Goal: Task Accomplishment & Management: Manage account settings

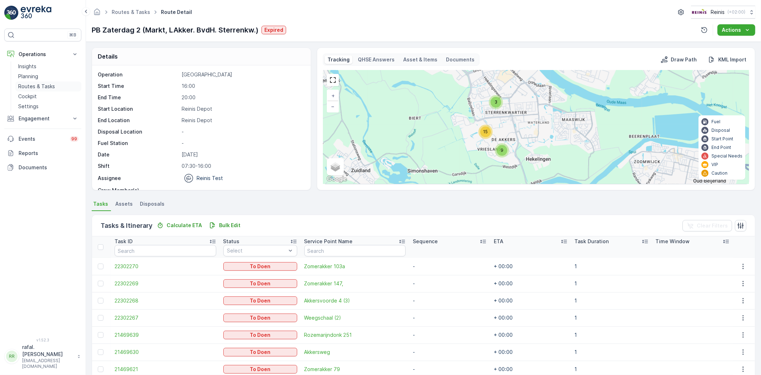
click at [40, 84] on p "Routes & Tasks" at bounding box center [36, 86] width 37 height 7
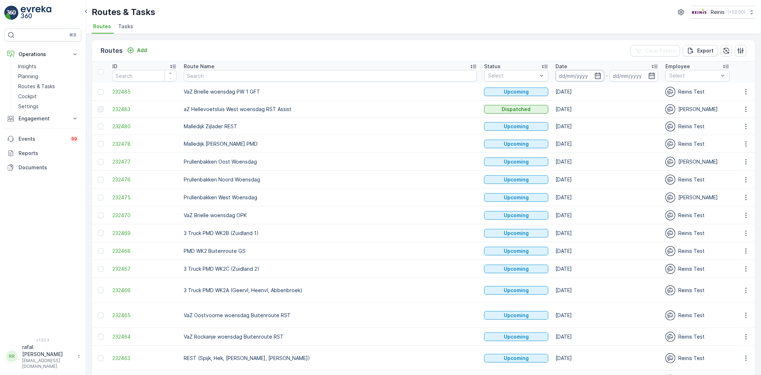
click at [556, 73] on input at bounding box center [580, 75] width 49 height 11
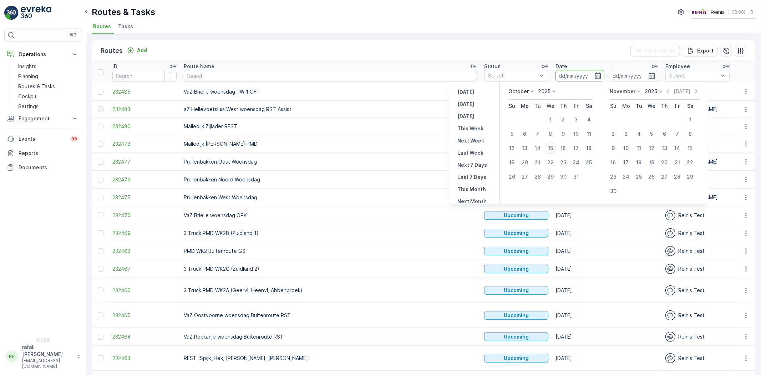
click at [550, 174] on div "29" at bounding box center [550, 176] width 11 height 11
type input "[DATE]"
click at [550, 174] on div "29" at bounding box center [550, 176] width 11 height 11
type input "[DATE]"
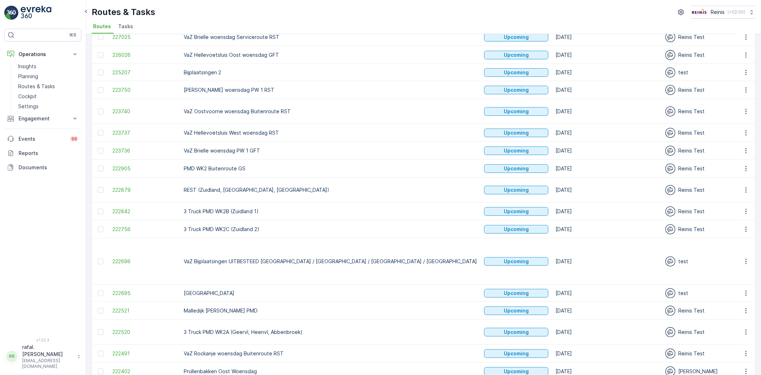
scroll to position [38, 0]
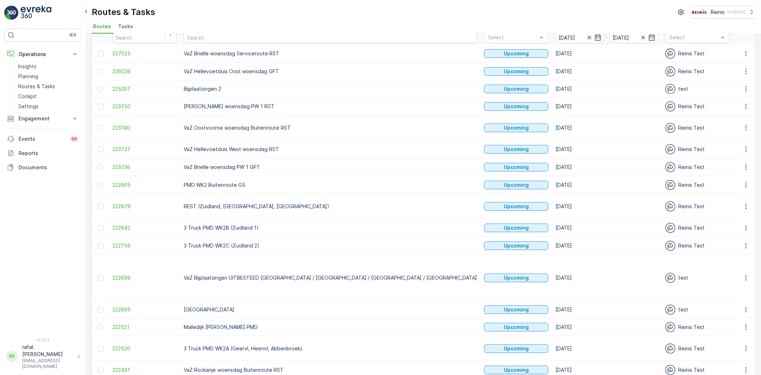
click at [302, 203] on p "REST (Zuidland, [GEOGRAPHIC_DATA], [GEOGRAPHIC_DATA])" at bounding box center [330, 206] width 293 height 7
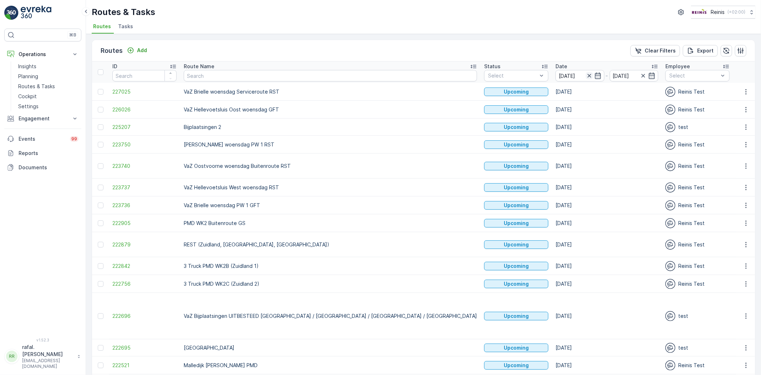
click at [586, 74] on icon "button" at bounding box center [589, 75] width 7 height 7
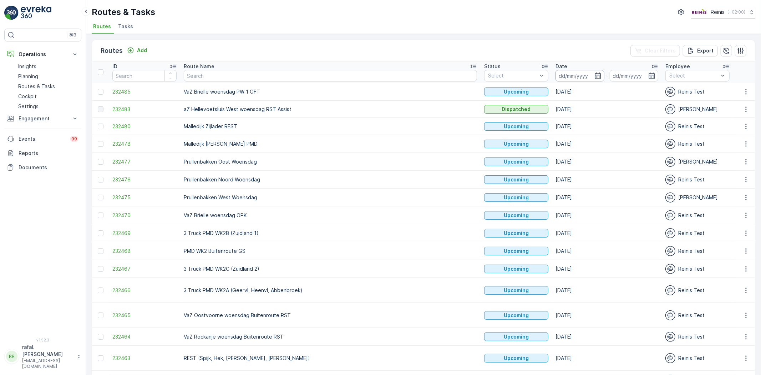
click at [556, 77] on input at bounding box center [580, 75] width 49 height 11
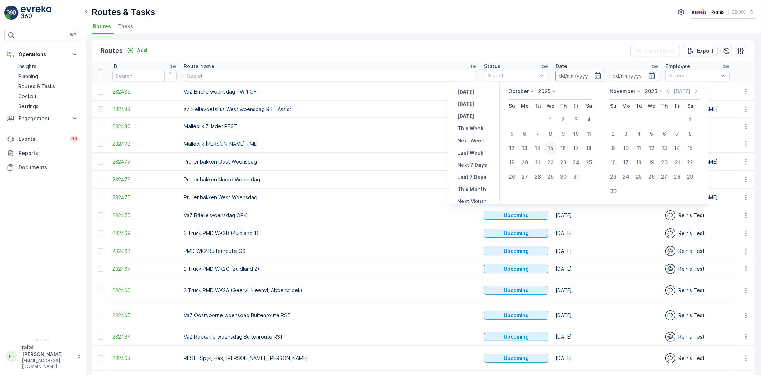
click at [552, 144] on div "15" at bounding box center [550, 147] width 11 height 11
type input "[DATE]"
click at [552, 144] on div "15" at bounding box center [550, 147] width 11 height 11
type input "[DATE]"
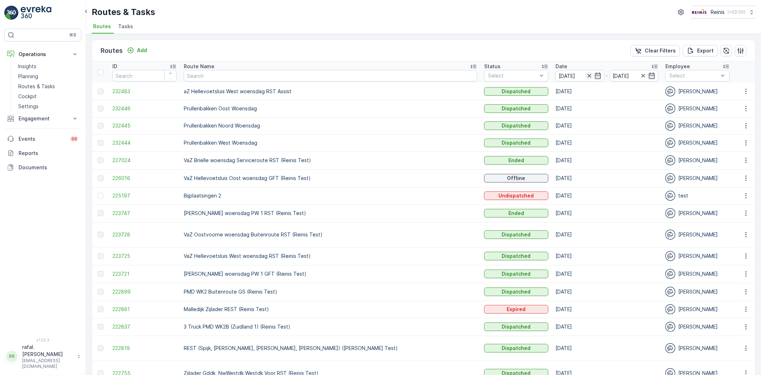
click at [586, 73] on icon "button" at bounding box center [589, 75] width 7 height 7
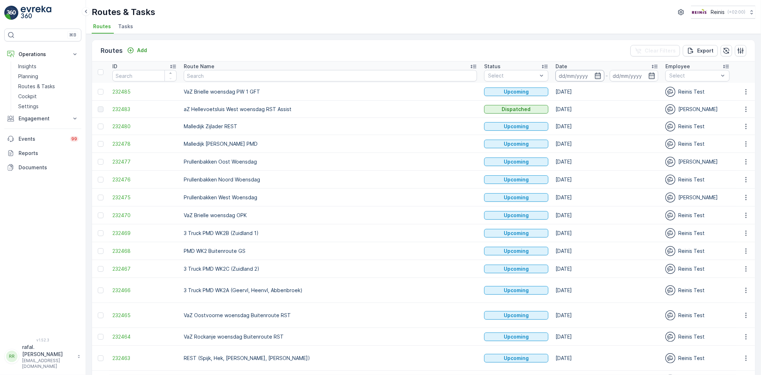
click at [556, 75] on input at bounding box center [580, 75] width 49 height 11
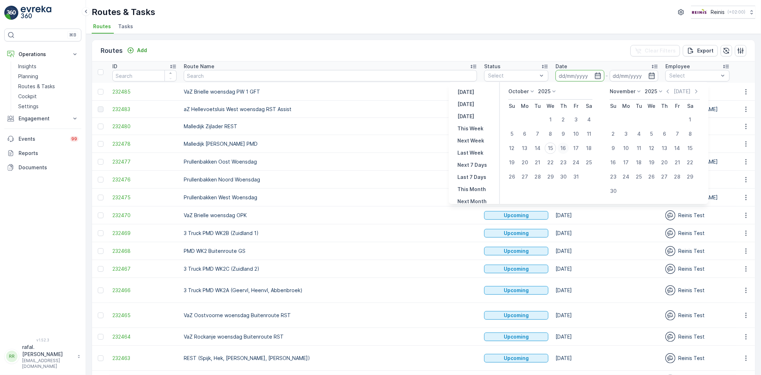
click at [565, 145] on div "16" at bounding box center [563, 147] width 11 height 11
type input "[DATE]"
click at [565, 145] on div "16" at bounding box center [563, 147] width 11 height 11
type input "[DATE]"
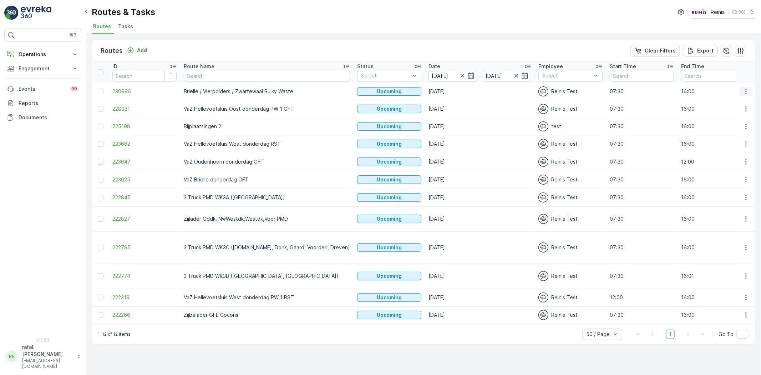
click at [743, 90] on icon "button" at bounding box center [746, 91] width 7 height 7
click at [737, 140] on span "Change Assignee" at bounding box center [730, 141] width 42 height 7
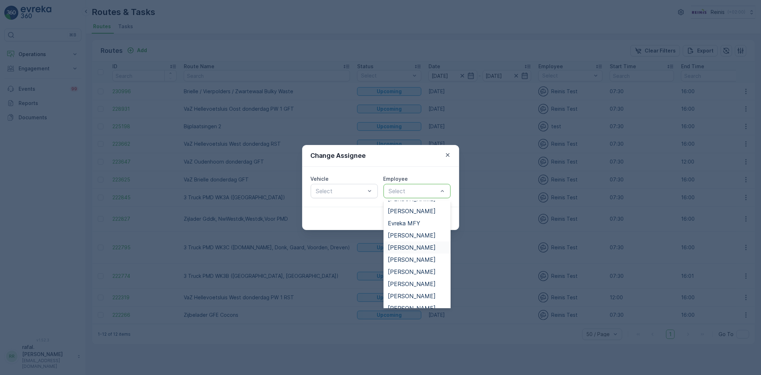
scroll to position [79, 0]
click at [419, 248] on span "[PERSON_NAME]" at bounding box center [412, 250] width 48 height 6
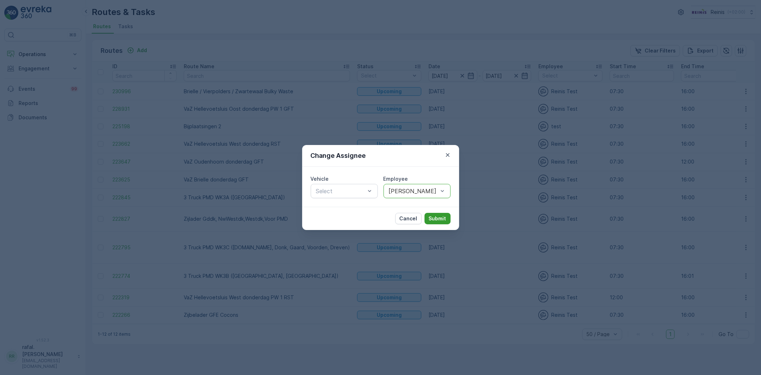
click at [436, 217] on p "Submit" at bounding box center [437, 218] width 17 height 7
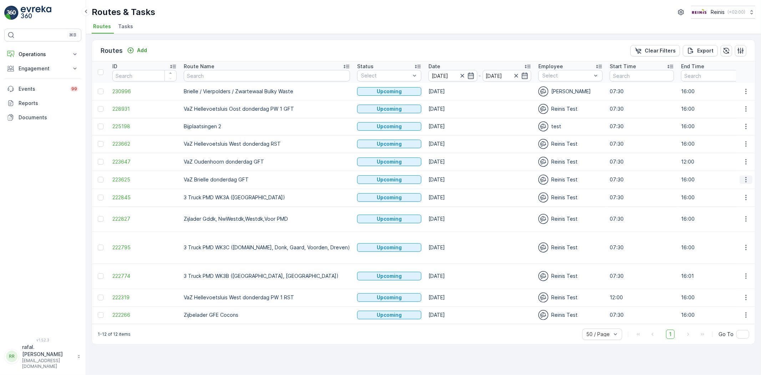
click at [749, 179] on icon "button" at bounding box center [746, 179] width 7 height 7
click at [738, 229] on span "Change Assignee" at bounding box center [730, 230] width 42 height 7
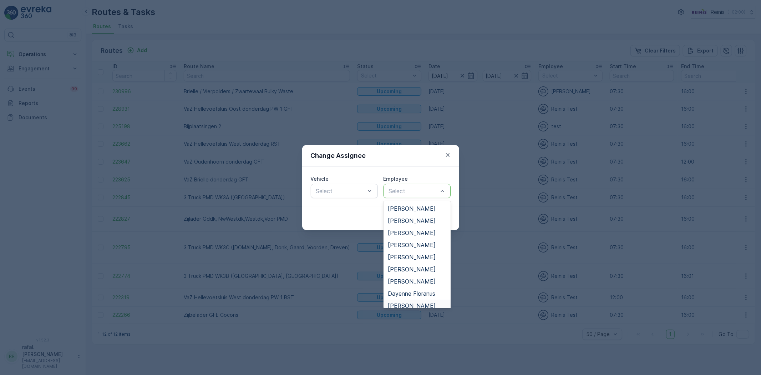
click at [405, 302] on span "[PERSON_NAME]" at bounding box center [412, 305] width 48 height 6
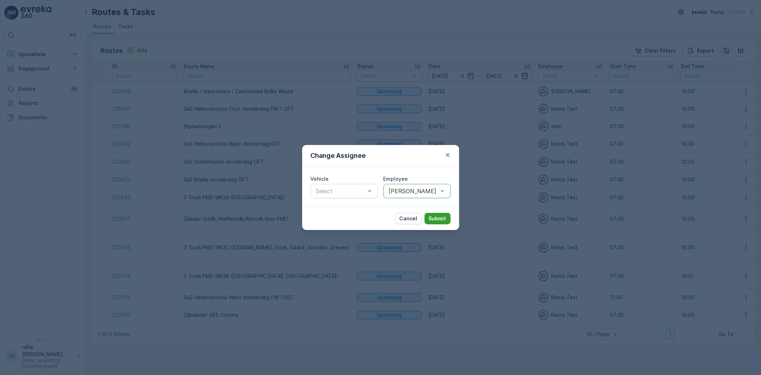
click at [435, 215] on p "Submit" at bounding box center [437, 218] width 17 height 7
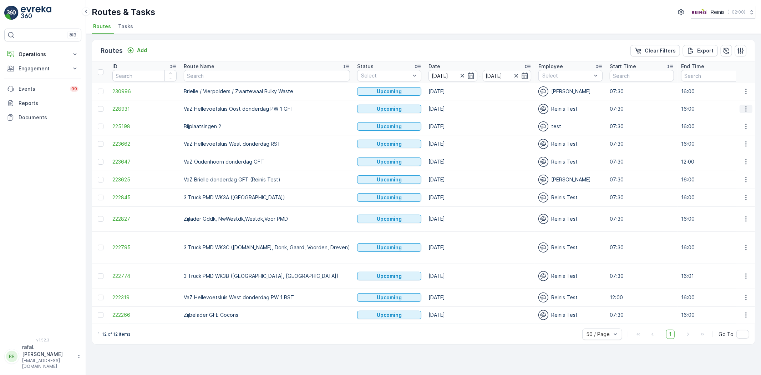
click at [746, 108] on icon "button" at bounding box center [746, 108] width 7 height 7
click at [743, 157] on span "Change Assignee" at bounding box center [730, 159] width 42 height 7
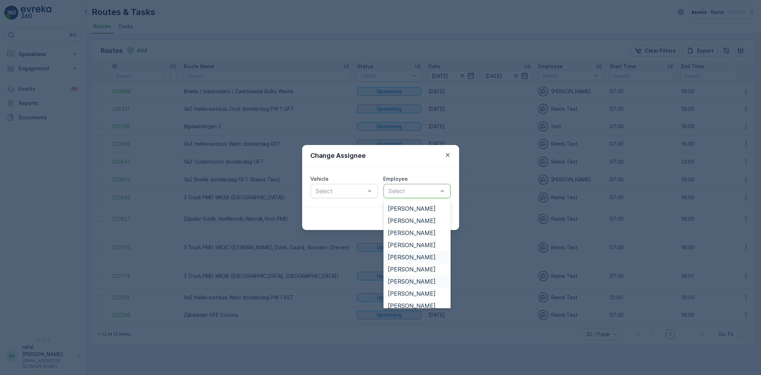
scroll to position [158, 0]
click at [410, 256] on span "[PERSON_NAME]" at bounding box center [412, 256] width 48 height 6
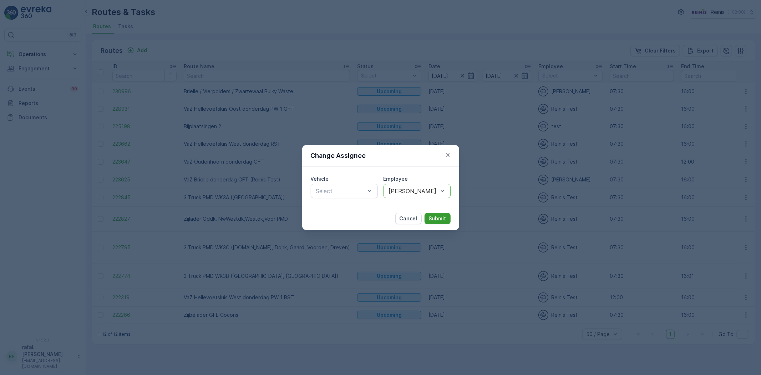
click at [443, 218] on p "Submit" at bounding box center [437, 218] width 17 height 7
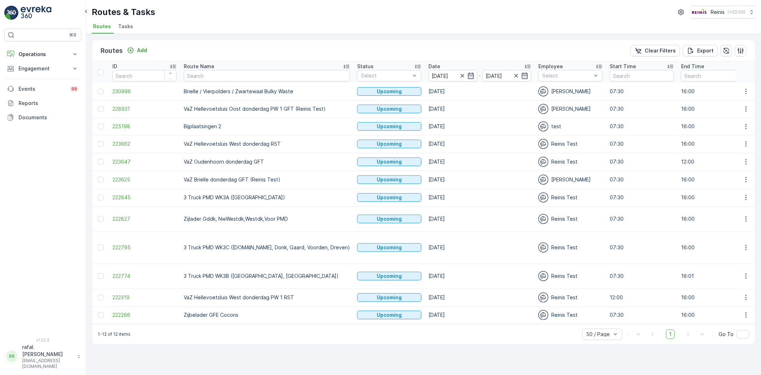
click at [343, 63] on icon at bounding box center [346, 66] width 7 height 7
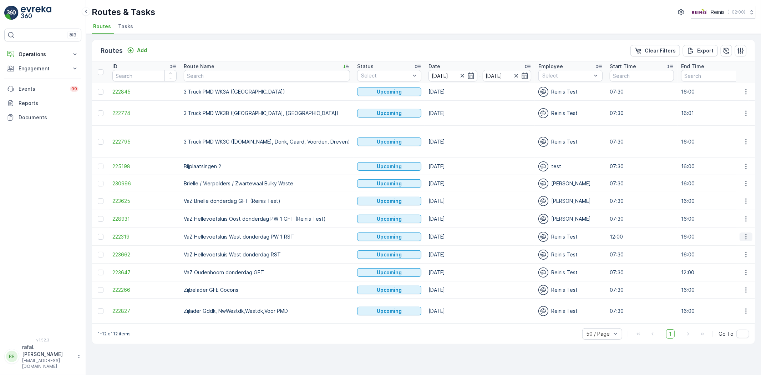
click at [748, 233] on icon "button" at bounding box center [746, 236] width 7 height 7
click at [740, 270] on span "Change Assignee" at bounding box center [730, 273] width 42 height 7
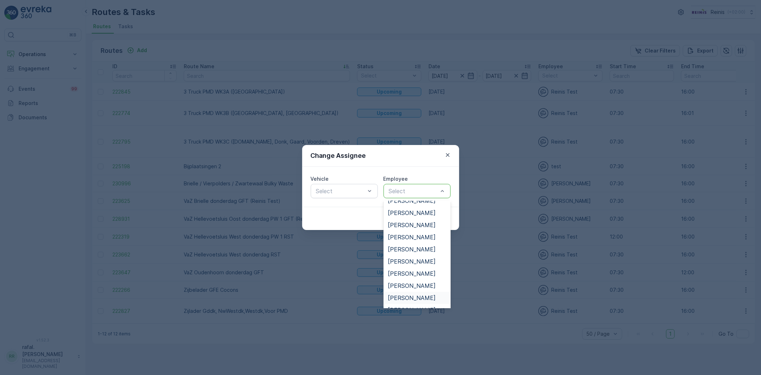
scroll to position [158, 0]
click at [412, 252] on div "[PERSON_NAME]" at bounding box center [417, 256] width 67 height 12
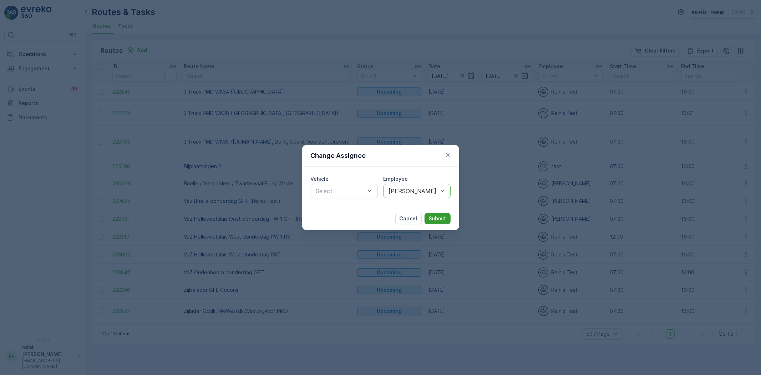
click at [431, 215] on p "Submit" at bounding box center [437, 218] width 17 height 7
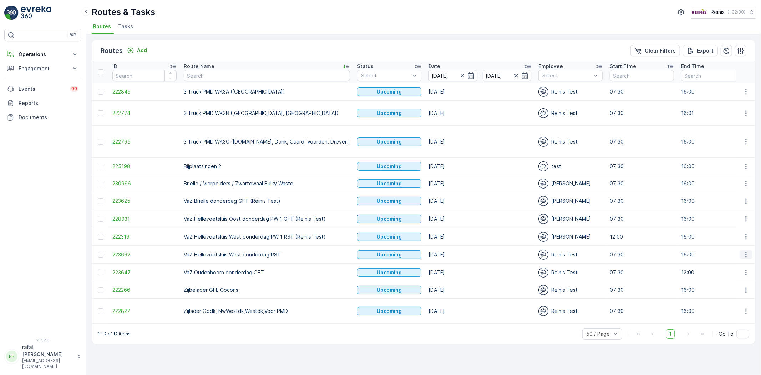
click at [747, 251] on icon "button" at bounding box center [746, 254] width 7 height 7
click at [750, 288] on div "Change Assignee" at bounding box center [733, 292] width 55 height 10
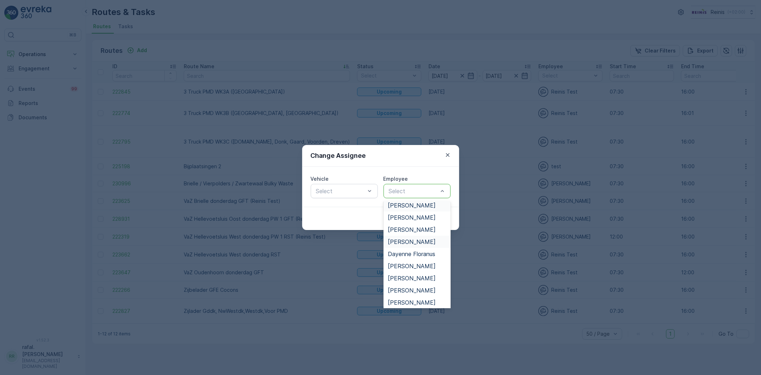
scroll to position [0, 0]
click at [419, 221] on span "[PERSON_NAME]" at bounding box center [412, 220] width 48 height 6
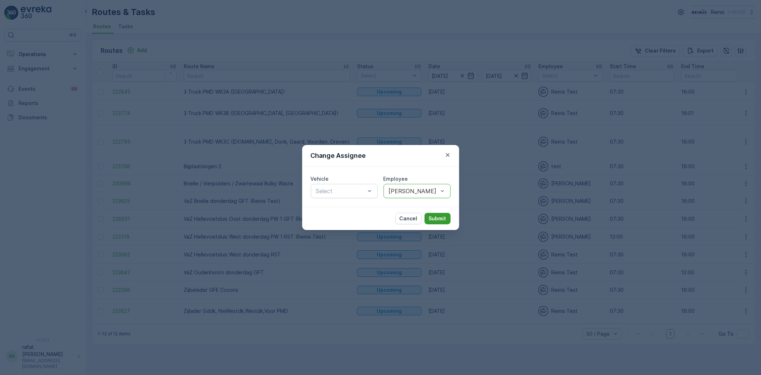
click at [433, 216] on p "Submit" at bounding box center [437, 218] width 17 height 7
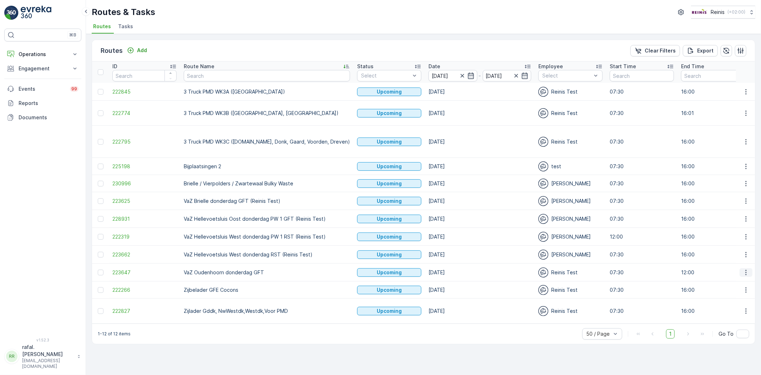
click at [748, 269] on icon "button" at bounding box center [746, 272] width 7 height 7
click at [733, 308] on span "Change Assignee" at bounding box center [730, 310] width 42 height 7
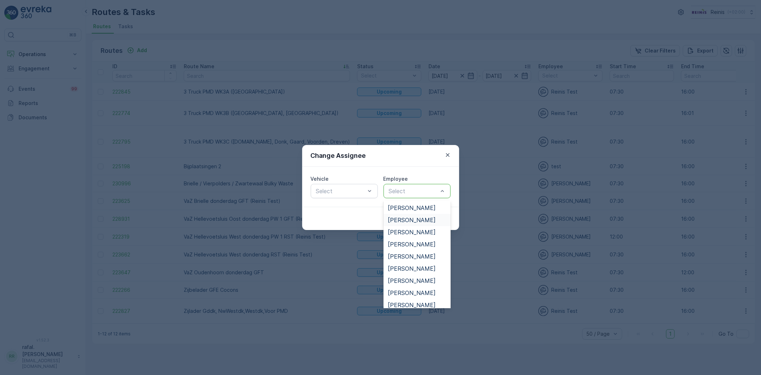
scroll to position [198, 0]
click at [415, 263] on span "[PERSON_NAME]" at bounding box center [412, 265] width 48 height 6
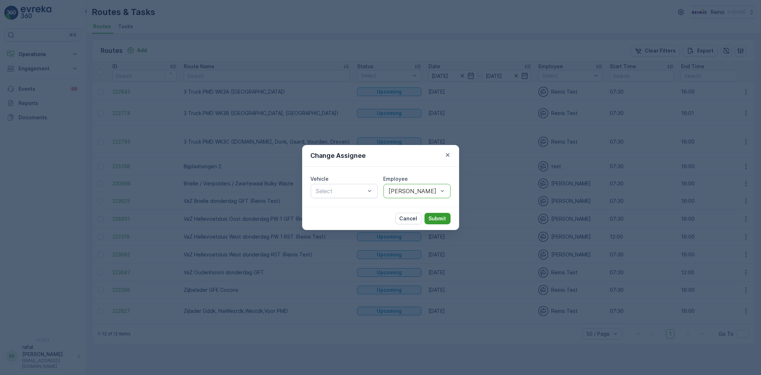
click at [440, 213] on button "Submit" at bounding box center [438, 218] width 26 height 11
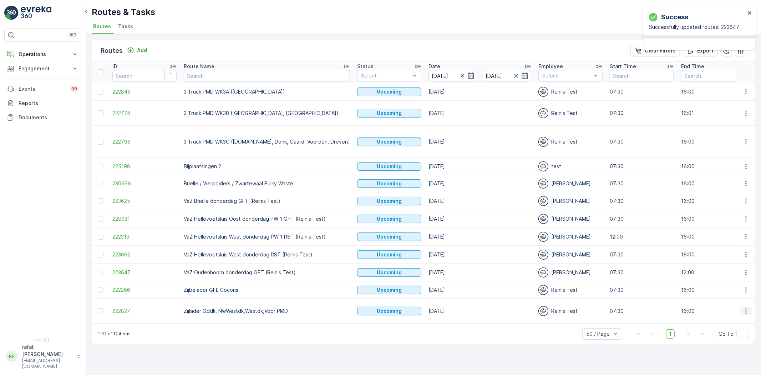
click at [744, 307] on icon "button" at bounding box center [746, 310] width 7 height 7
click at [736, 347] on span "Change Assignee" at bounding box center [730, 348] width 42 height 7
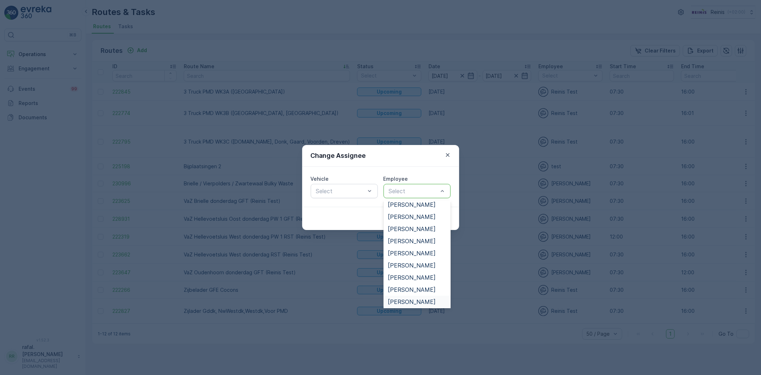
click at [426, 302] on span "[PERSON_NAME]" at bounding box center [412, 301] width 48 height 6
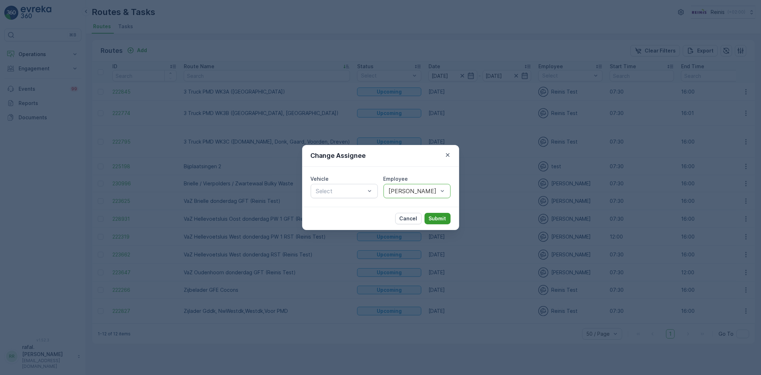
click at [443, 221] on p "Submit" at bounding box center [437, 218] width 17 height 7
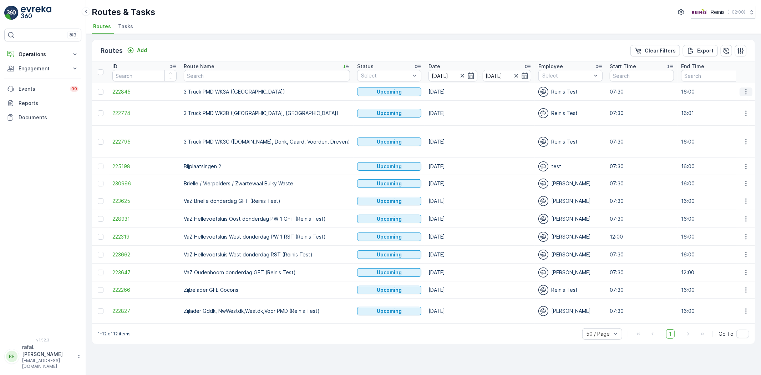
click at [744, 89] on icon "button" at bounding box center [746, 91] width 7 height 7
click at [739, 140] on span "Change Assignee" at bounding box center [730, 141] width 42 height 7
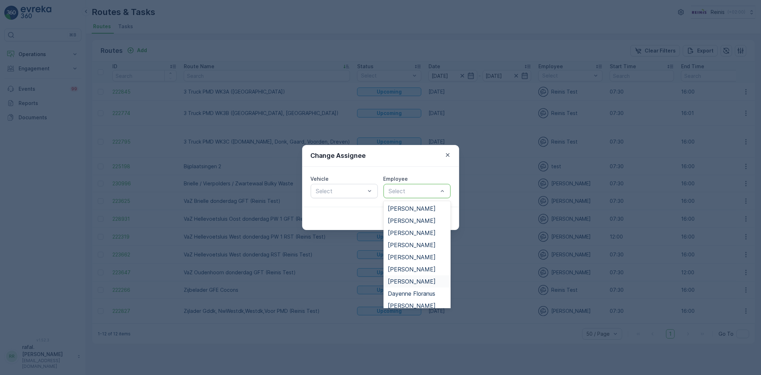
click at [420, 280] on span "[PERSON_NAME]" at bounding box center [412, 281] width 48 height 6
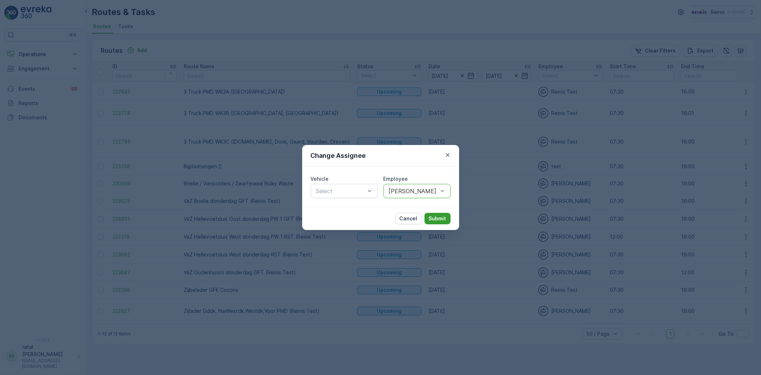
click at [433, 216] on p "Submit" at bounding box center [437, 218] width 17 height 7
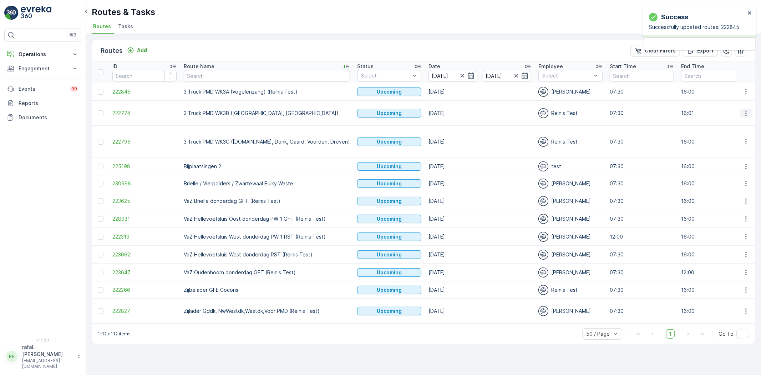
click at [744, 110] on icon "button" at bounding box center [746, 113] width 7 height 7
click at [742, 159] on span "Change Assignee" at bounding box center [730, 160] width 42 height 7
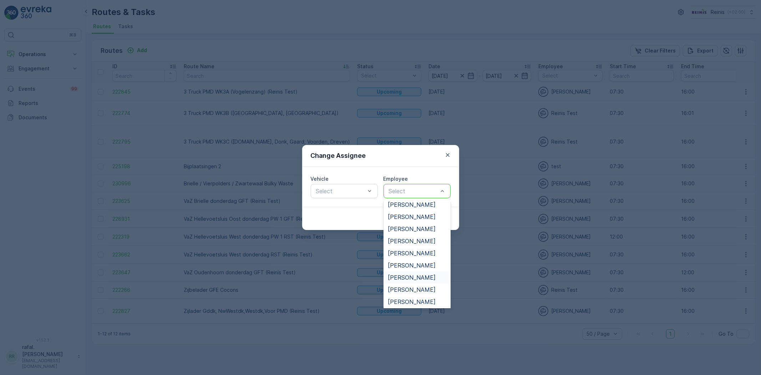
click at [414, 275] on span "[PERSON_NAME]" at bounding box center [412, 277] width 48 height 6
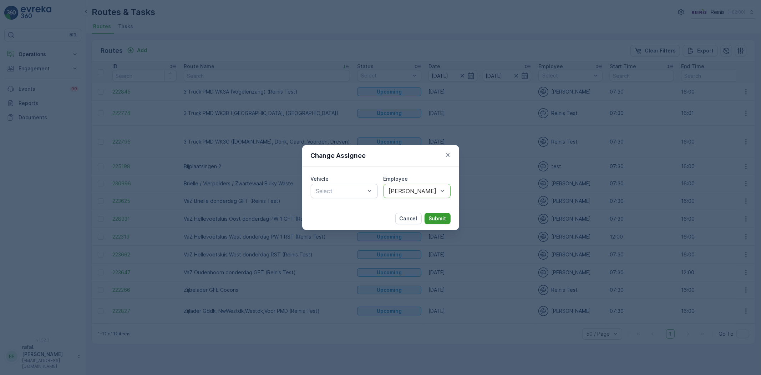
click at [428, 214] on button "Submit" at bounding box center [438, 218] width 26 height 11
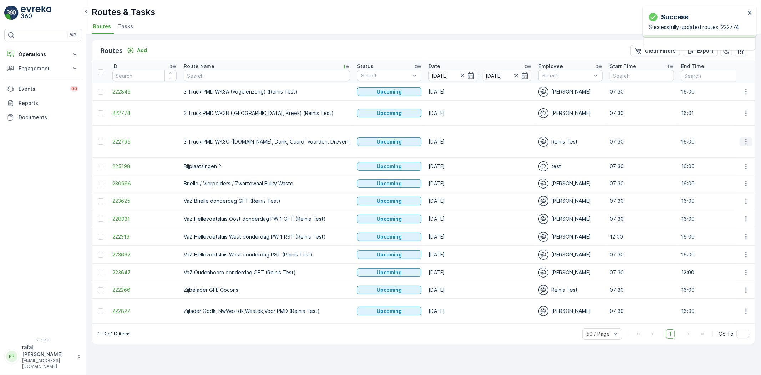
click at [749, 138] on icon "button" at bounding box center [746, 141] width 7 height 7
click at [730, 180] on span "Change Assignee" at bounding box center [730, 181] width 42 height 7
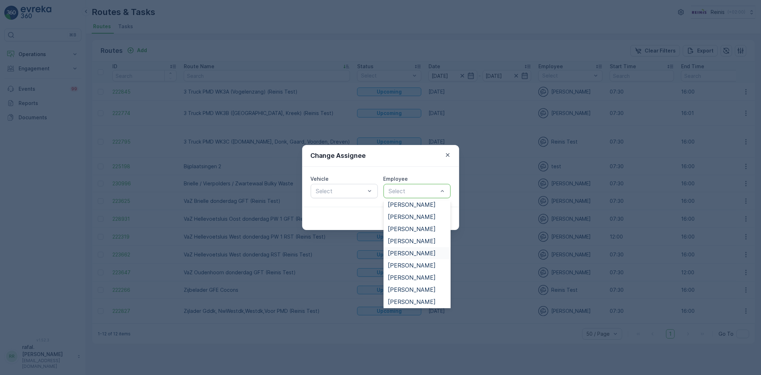
click at [426, 251] on span "[PERSON_NAME]" at bounding box center [412, 253] width 48 height 6
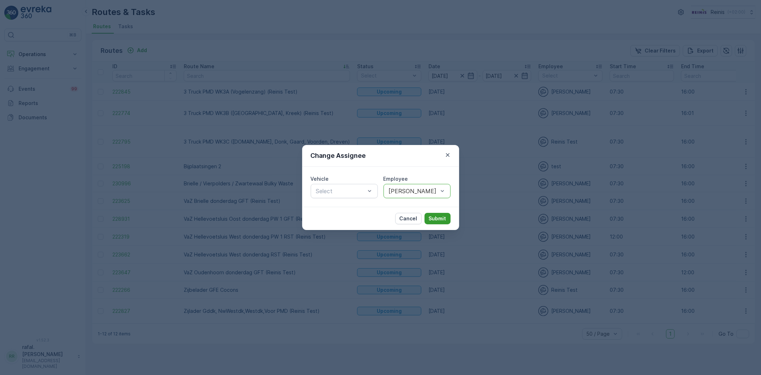
click at [436, 216] on p "Submit" at bounding box center [437, 218] width 17 height 7
